Goal: Information Seeking & Learning: Learn about a topic

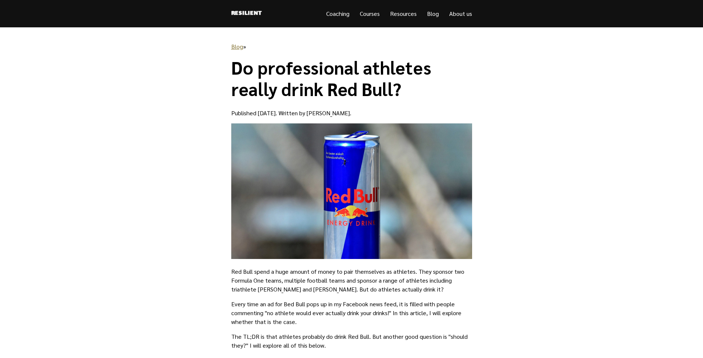
click at [246, 14] on link "Resilient" at bounding box center [246, 14] width 31 height 10
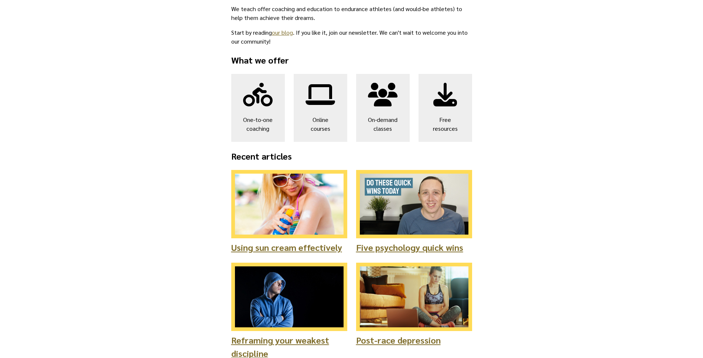
scroll to position [259, 0]
